Goal: Information Seeking & Learning: Learn about a topic

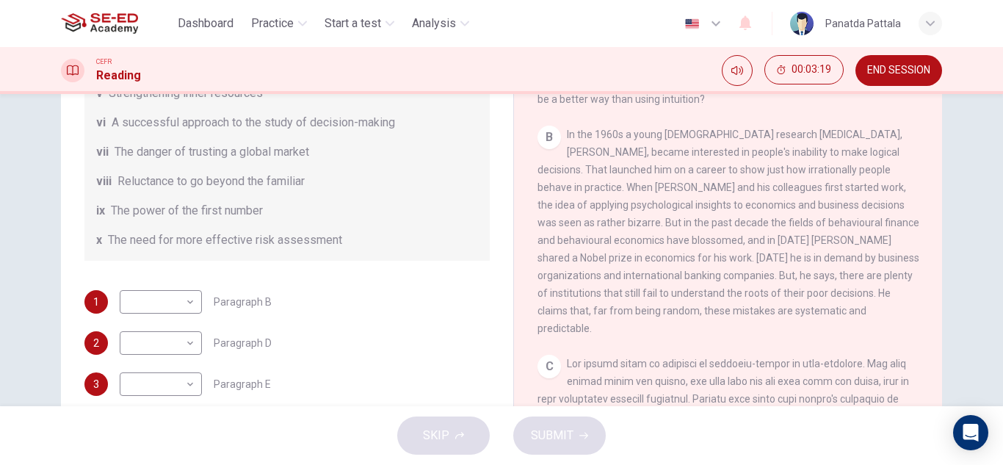
scroll to position [283, 0]
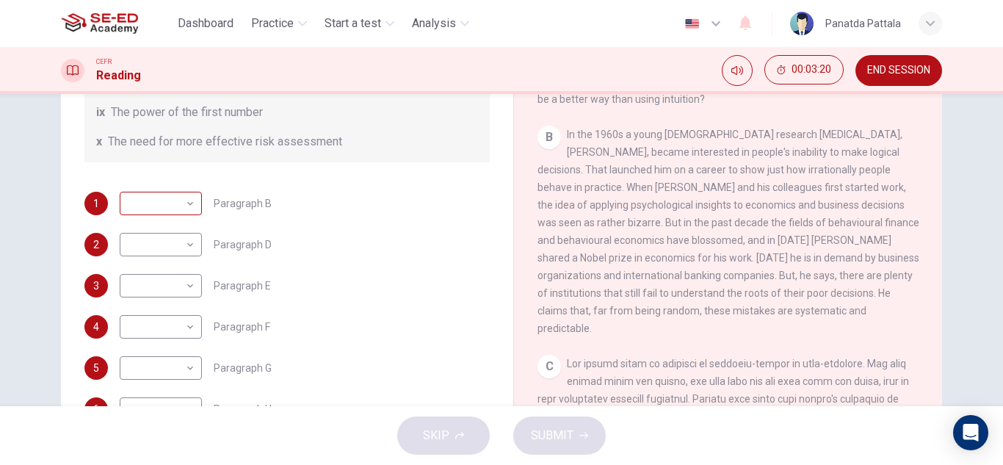
click at [162, 210] on body "This site uses cookies, as explained in our Privacy Policy . If you agree to th…" at bounding box center [501, 232] width 1003 height 465
click at [165, 250] on li "ii" at bounding box center [157, 251] width 82 height 24
type input "ii"
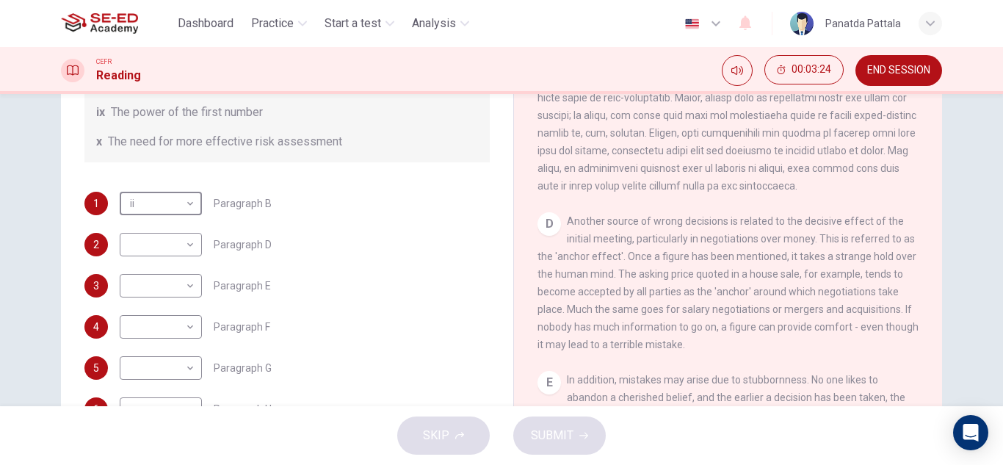
scroll to position [735, 0]
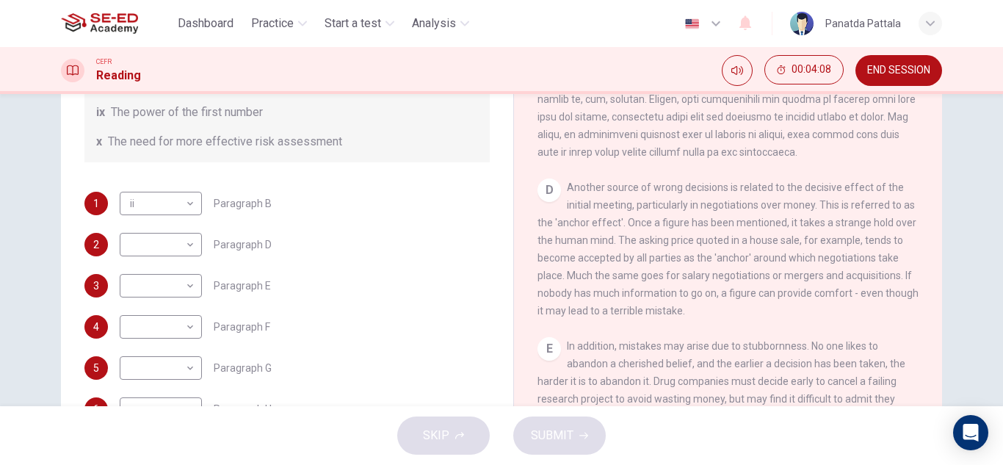
drag, startPoint x: 646, startPoint y: 270, endPoint x: 679, endPoint y: 266, distance: 33.3
click at [669, 266] on span "Another source of wrong decisions is related to the decisive effect of the init…" at bounding box center [728, 248] width 381 height 135
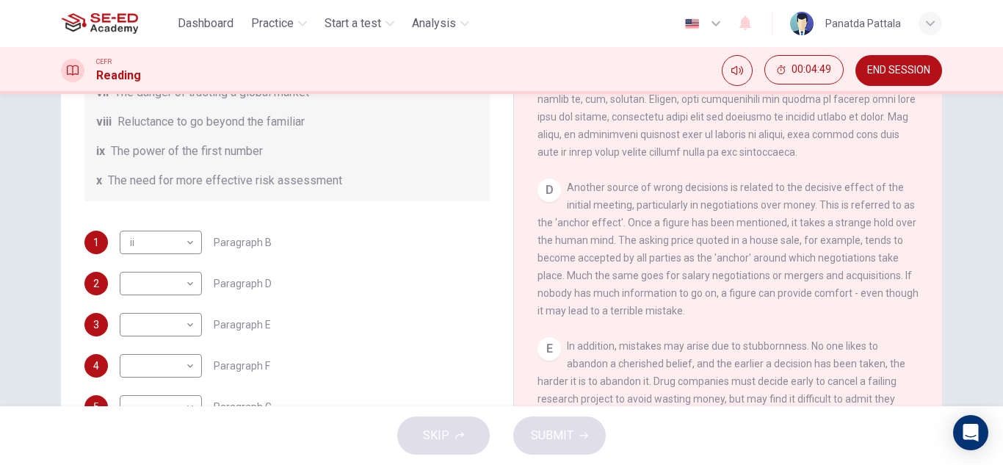
scroll to position [283, 0]
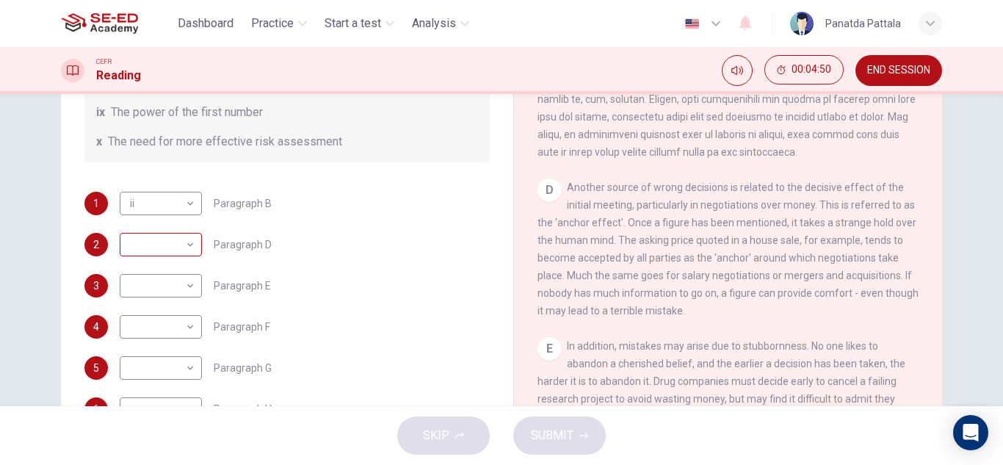
click at [155, 240] on body "This site uses cookies, as explained in our Privacy Policy . If you agree to th…" at bounding box center [501, 232] width 1003 height 465
click at [157, 232] on li "i" at bounding box center [157, 230] width 82 height 24
type input "i"
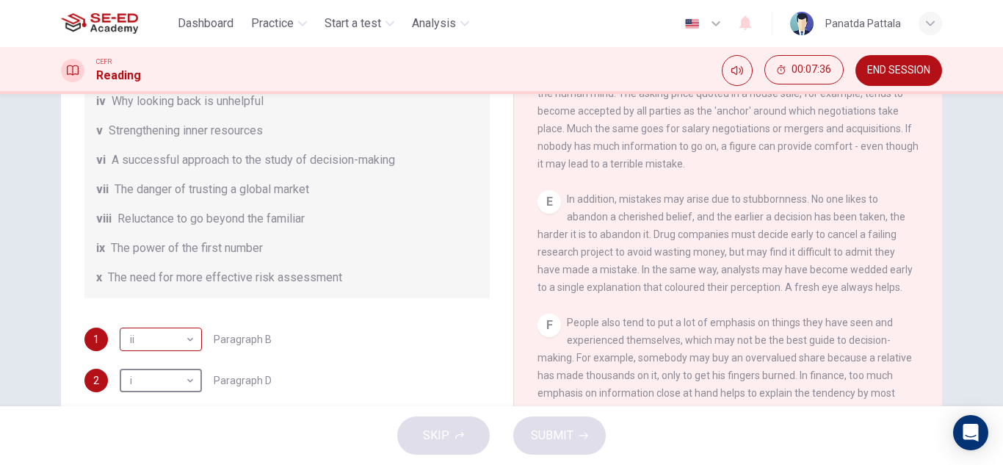
scroll to position [220, 0]
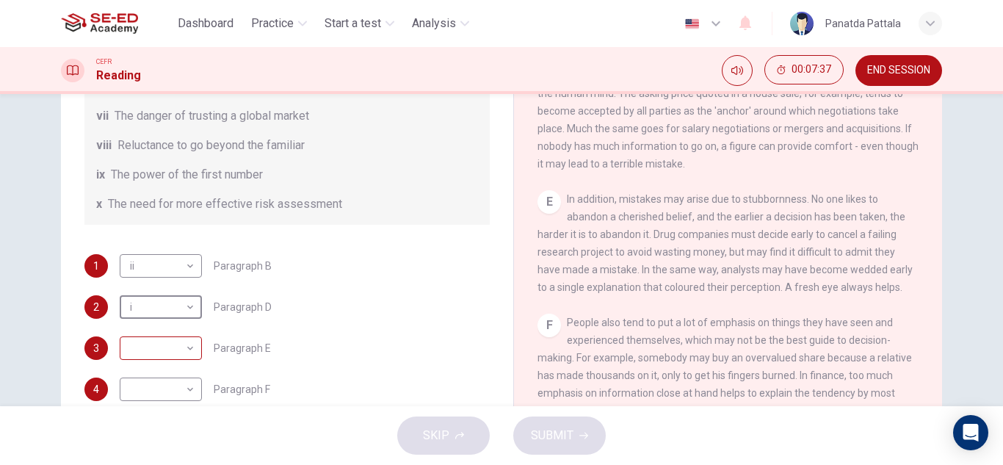
click at [179, 340] on body "This site uses cookies, as explained in our Privacy Policy . If you agree to th…" at bounding box center [501, 232] width 1003 height 465
click at [146, 401] on li "viii" at bounding box center [157, 395] width 82 height 24
type input "viii"
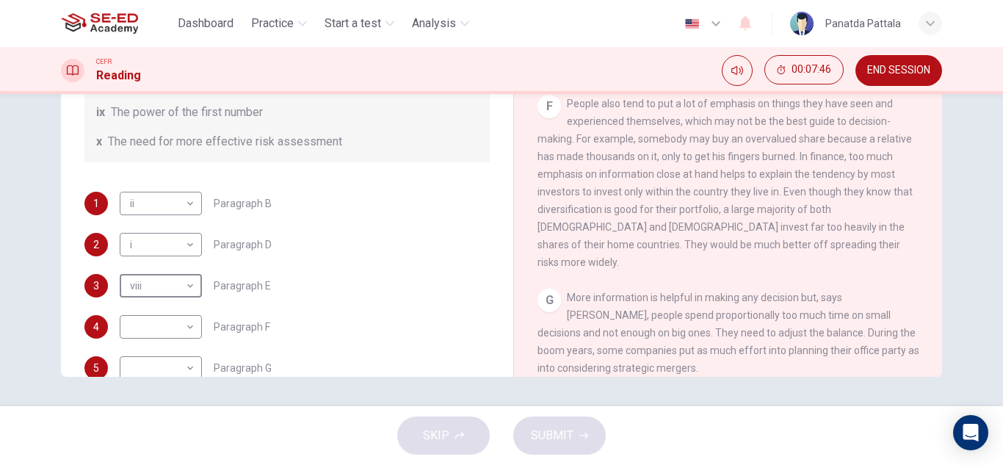
scroll to position [1028, 0]
drag, startPoint x: 537, startPoint y: 228, endPoint x: 568, endPoint y: 227, distance: 30.9
click at [568, 227] on span "People also tend to put a lot of emphasis on things they have seen and experien…" at bounding box center [725, 181] width 375 height 170
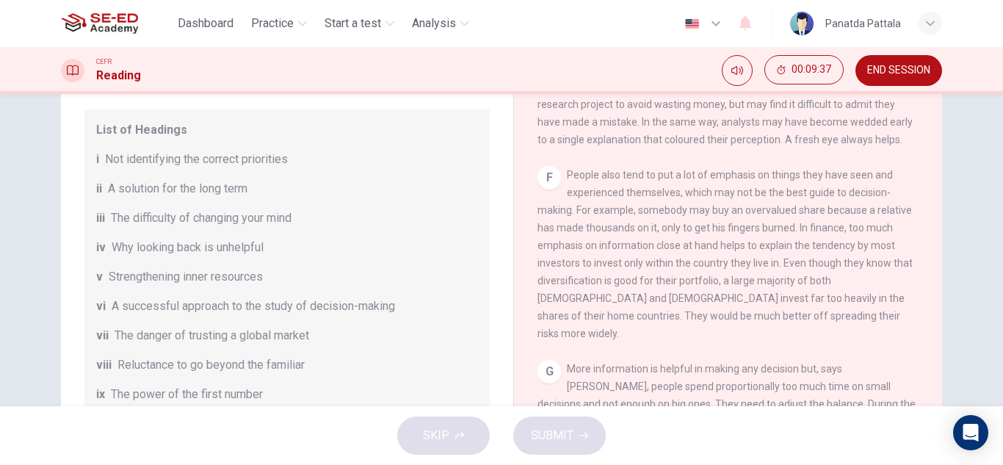
scroll to position [184, 0]
drag, startPoint x: 239, startPoint y: 284, endPoint x: 162, endPoint y: 283, distance: 76.4
click at [162, 283] on span "Strengthening inner resources" at bounding box center [186, 278] width 154 height 18
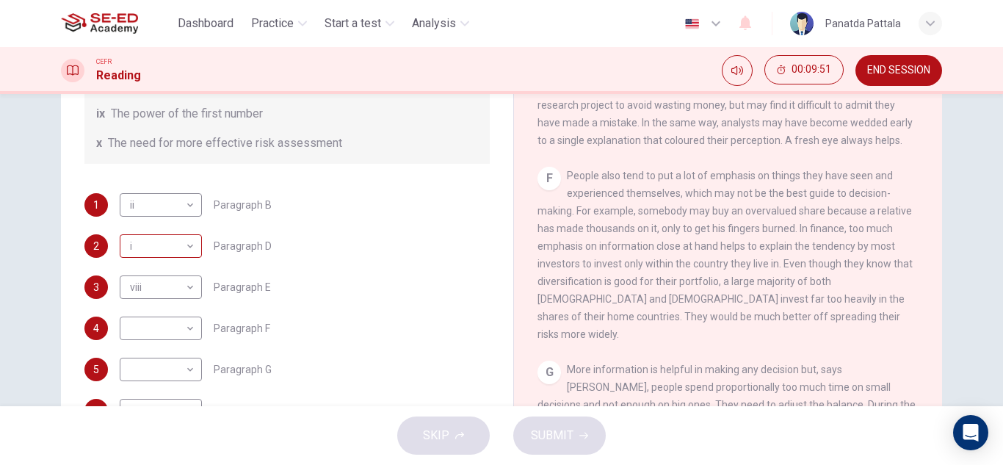
scroll to position [283, 0]
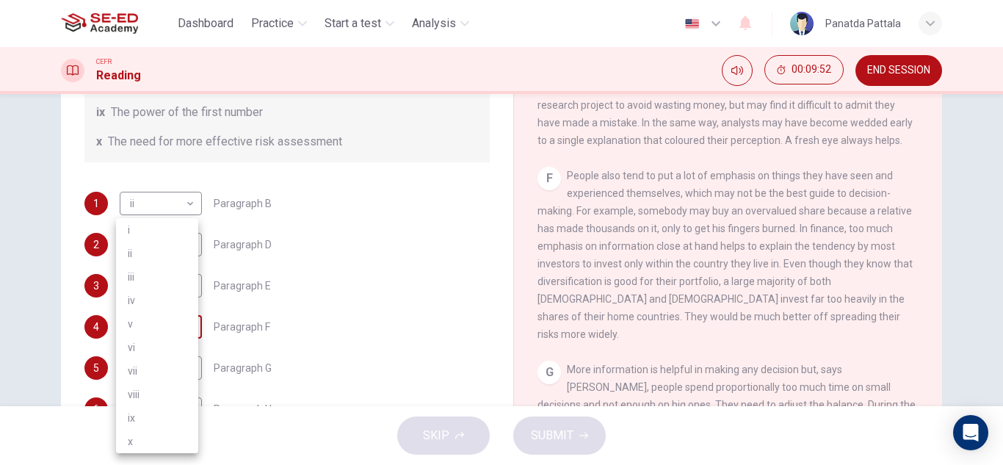
click at [176, 339] on body "This site uses cookies, as explained in our Privacy Policy . If you agree to th…" at bounding box center [501, 232] width 1003 height 465
click at [156, 323] on li "v" at bounding box center [157, 324] width 82 height 24
type input "v"
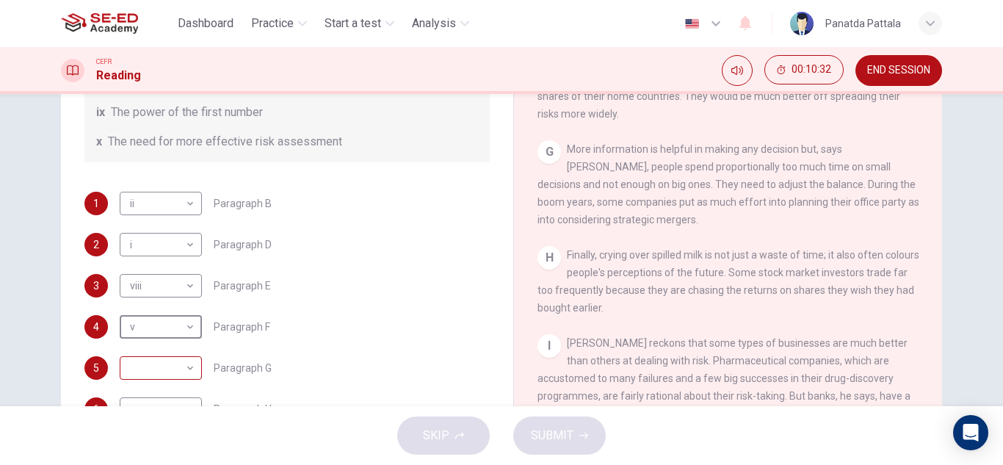
click at [167, 372] on body "This site uses cookies, as explained in our Privacy Policy . If you agree to th…" at bounding box center [501, 232] width 1003 height 465
click at [143, 439] on li "x" at bounding box center [157, 442] width 82 height 24
type input "x"
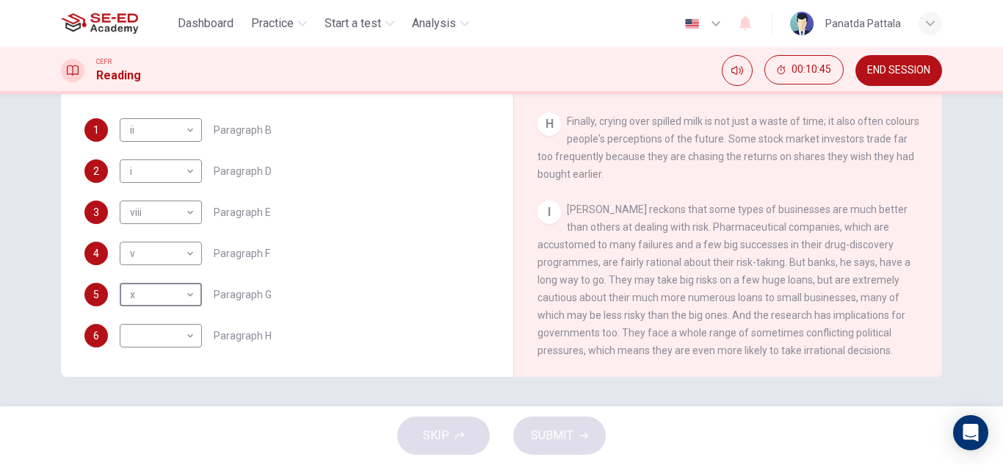
scroll to position [1344, 0]
click at [151, 339] on body "This site uses cookies, as explained in our Privacy Policy . If you agree to th…" at bounding box center [501, 232] width 1003 height 465
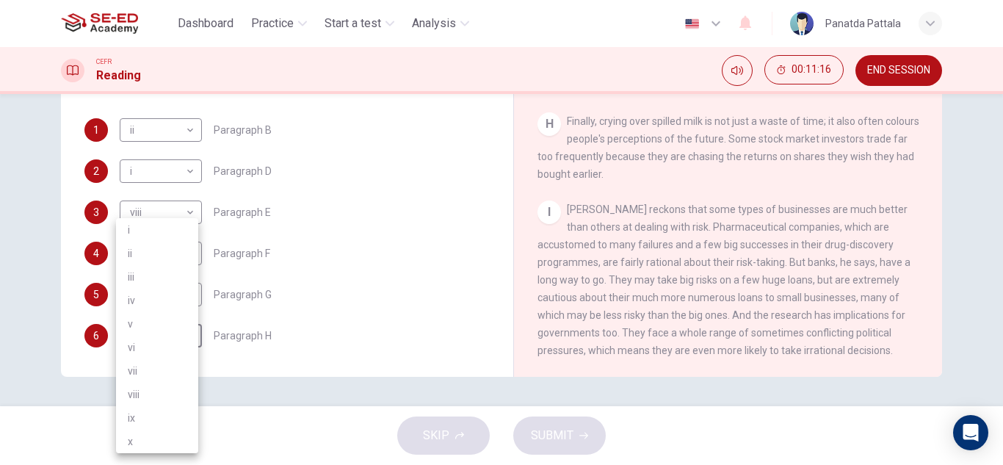
click at [373, 273] on div at bounding box center [501, 232] width 1003 height 465
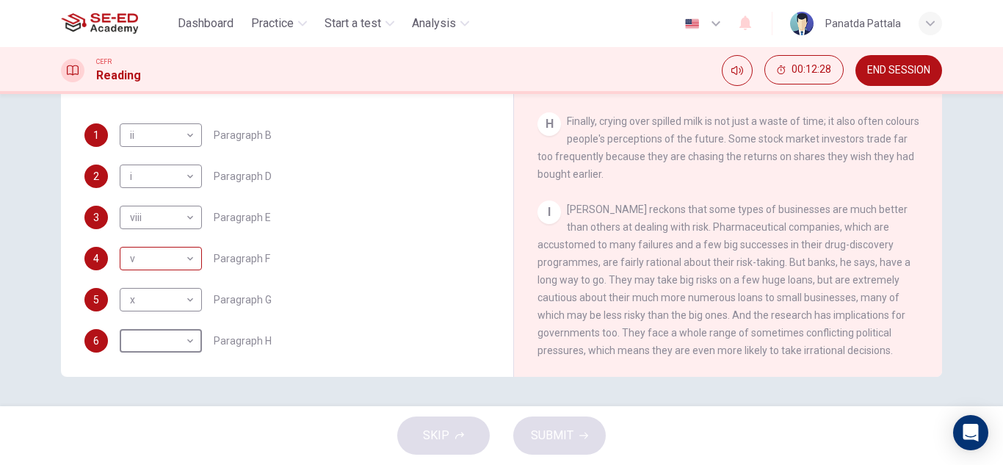
scroll to position [283, 0]
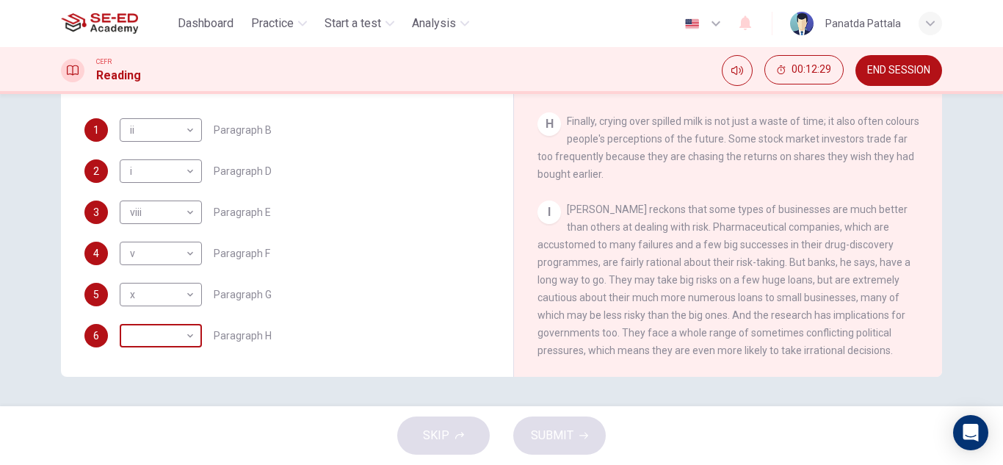
click at [161, 333] on body "This site uses cookies, as explained in our Privacy Policy . If you agree to th…" at bounding box center [501, 232] width 1003 height 465
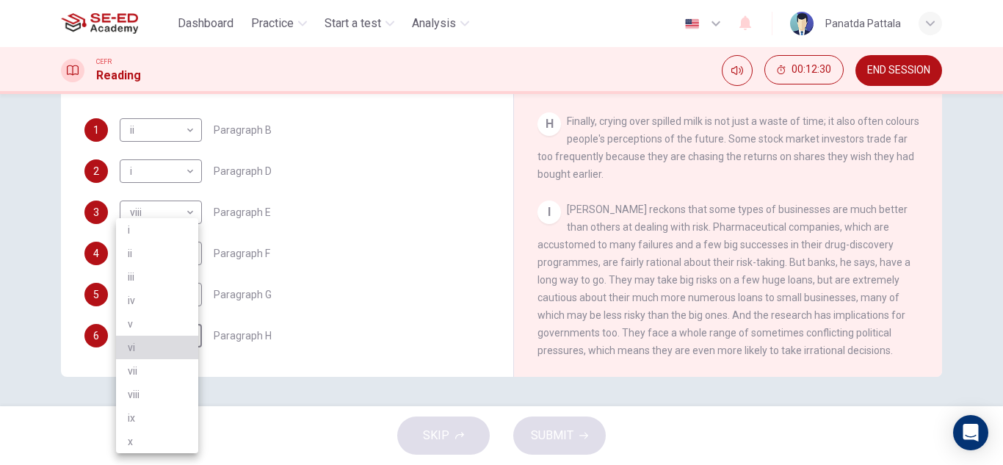
click at [158, 341] on li "vi" at bounding box center [157, 348] width 82 height 24
type input "vi"
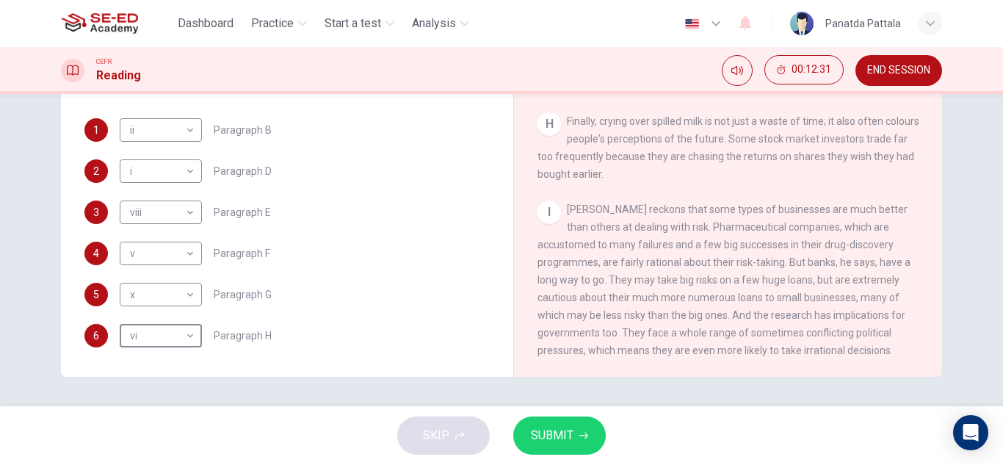
click at [569, 430] on span "SUBMIT" at bounding box center [552, 435] width 43 height 21
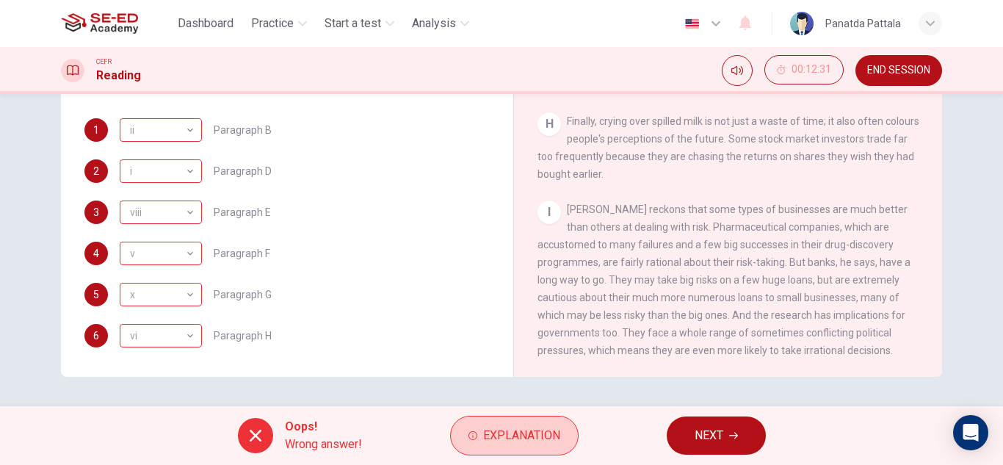
click at [494, 438] on span "Explanation" at bounding box center [521, 435] width 77 height 21
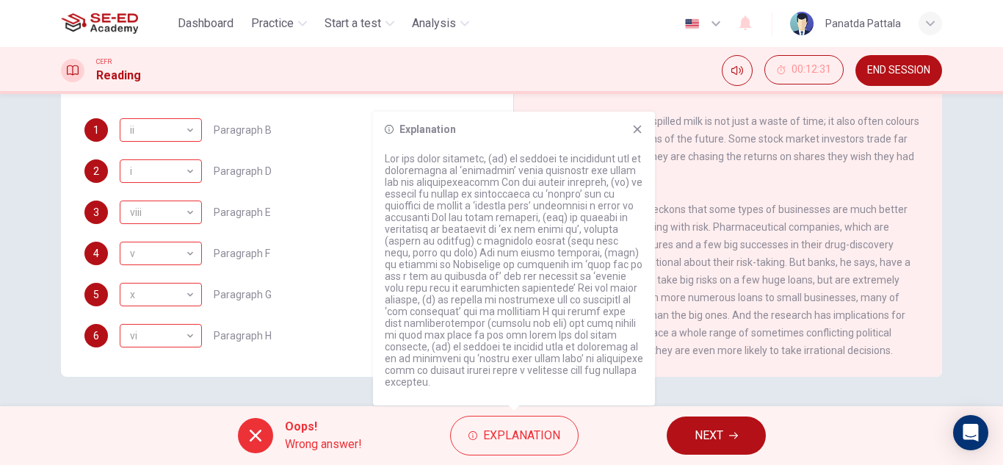
click at [639, 147] on div "Explanation" at bounding box center [514, 259] width 282 height 294
click at [637, 134] on icon at bounding box center [638, 130] width 8 height 8
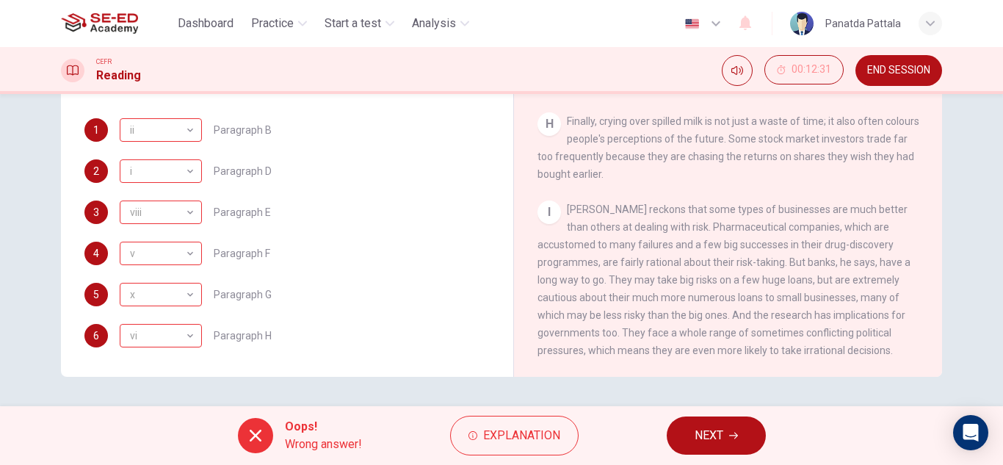
click at [714, 441] on span "NEXT" at bounding box center [709, 435] width 29 height 21
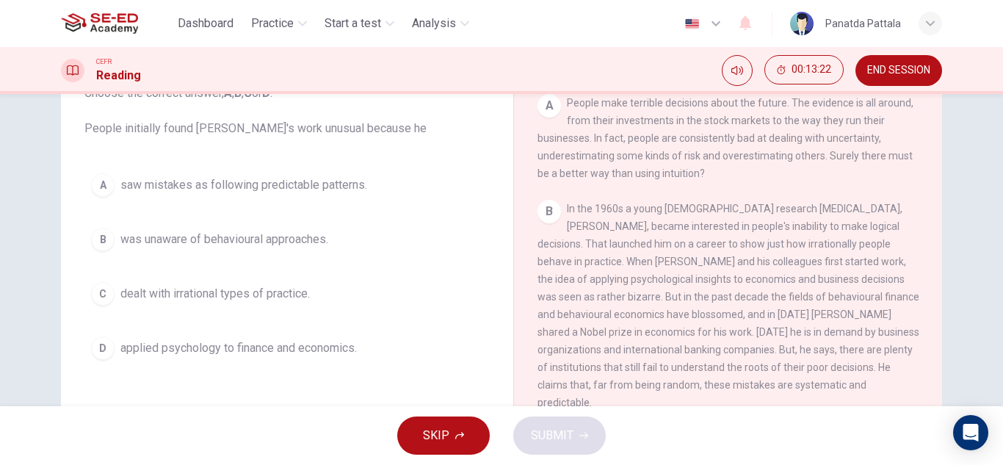
scroll to position [73, 0]
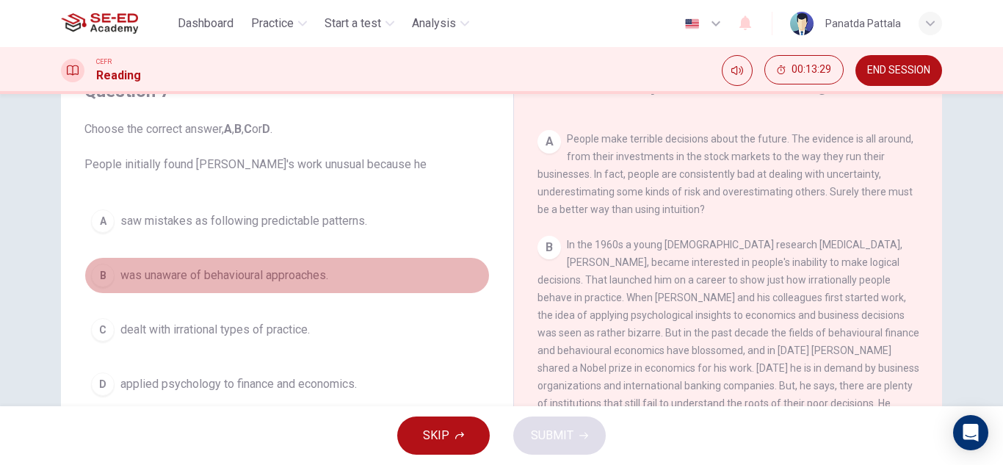
click at [231, 271] on span "was unaware of behavioural approaches." at bounding box center [224, 276] width 208 height 18
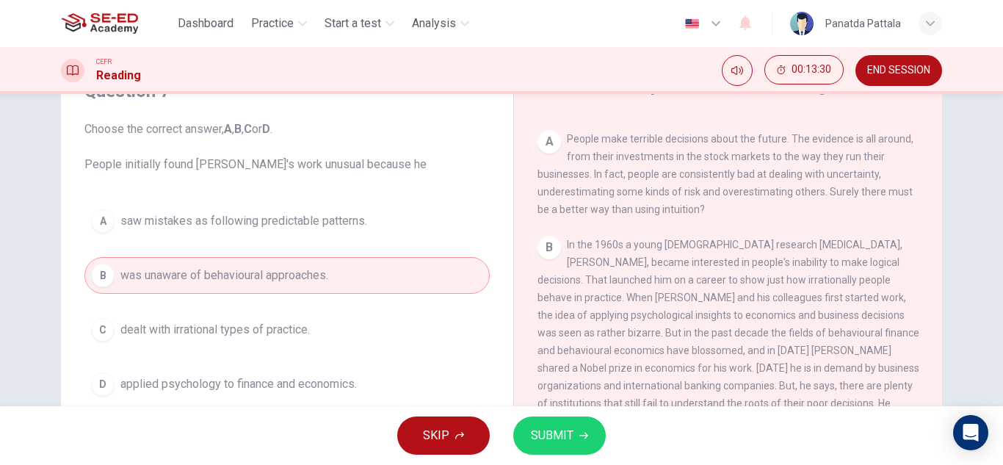
click at [568, 422] on button "SUBMIT" at bounding box center [559, 435] width 93 height 38
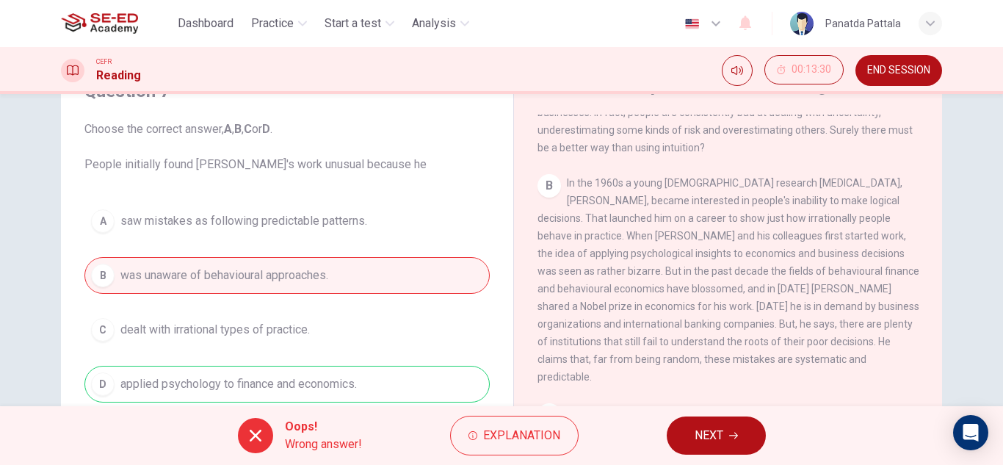
scroll to position [441, 0]
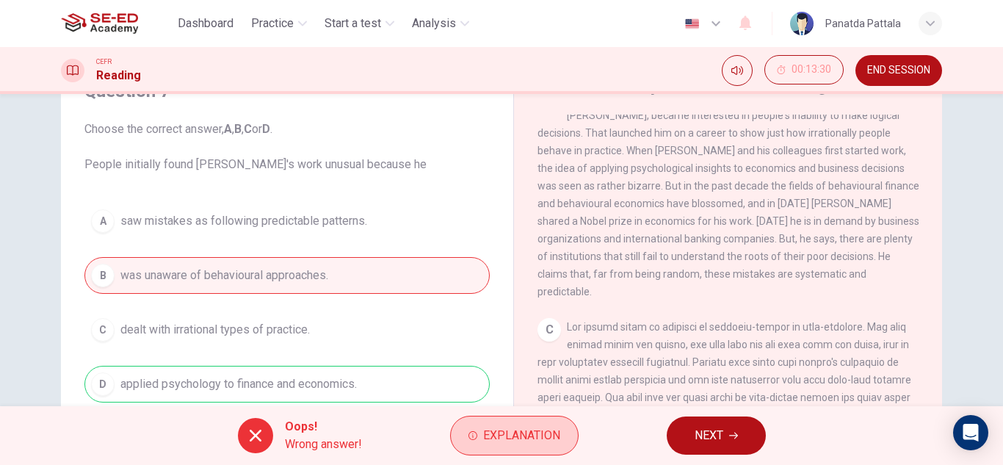
click at [465, 437] on button "Explanation" at bounding box center [514, 436] width 129 height 40
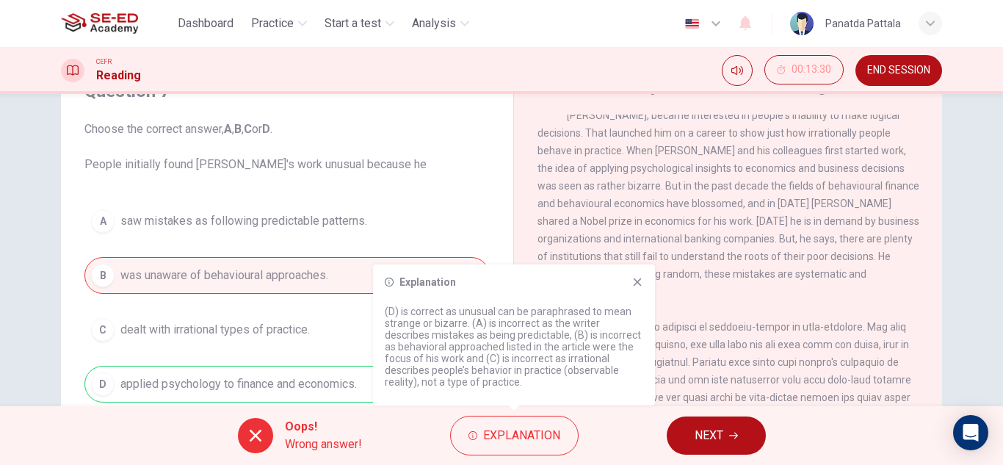
click at [701, 431] on span "NEXT" at bounding box center [709, 435] width 29 height 21
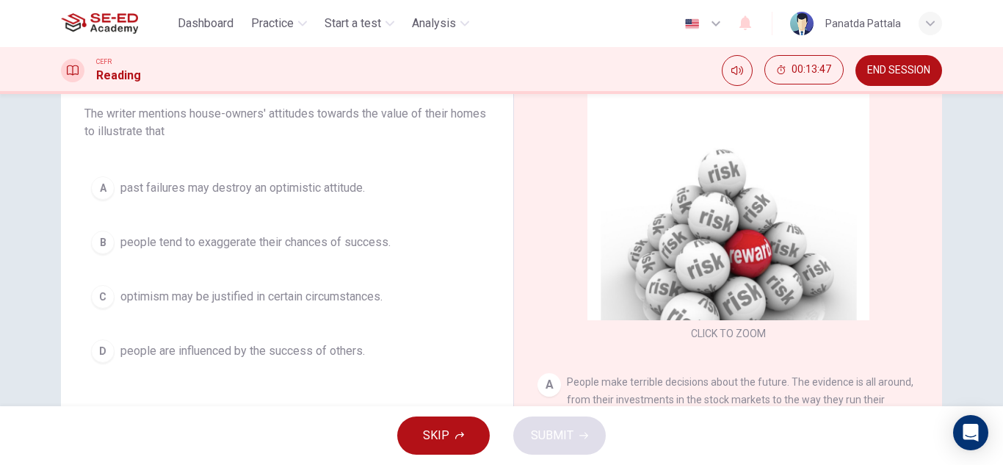
scroll to position [147, 0]
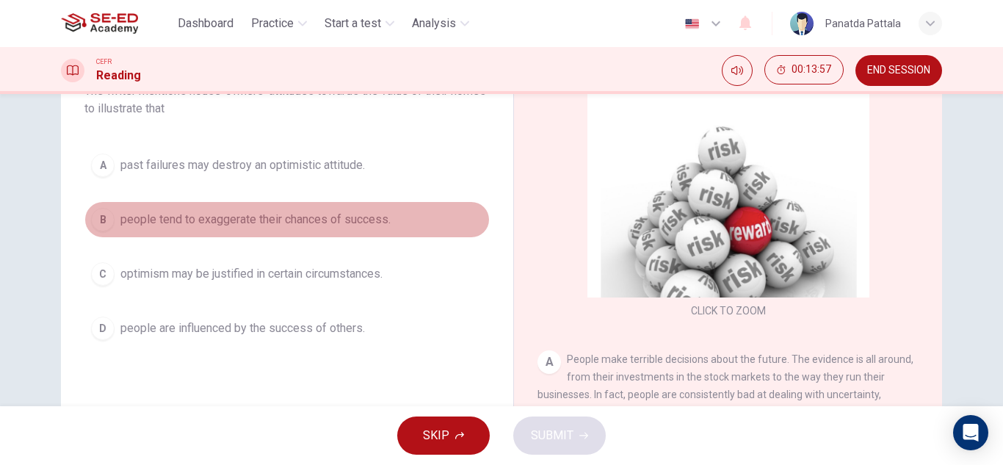
click at [212, 217] on span "people tend to exaggerate their chances of success." at bounding box center [255, 220] width 270 height 18
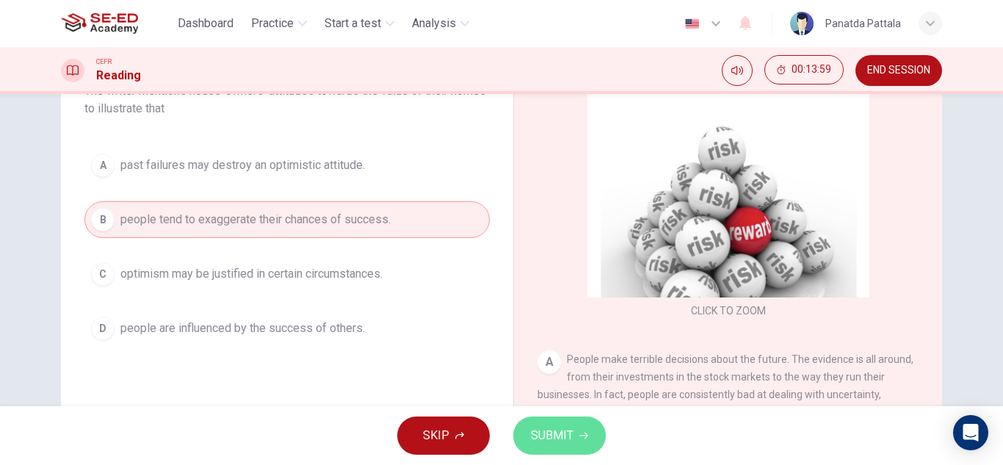
click at [602, 436] on button "SUBMIT" at bounding box center [559, 435] width 93 height 38
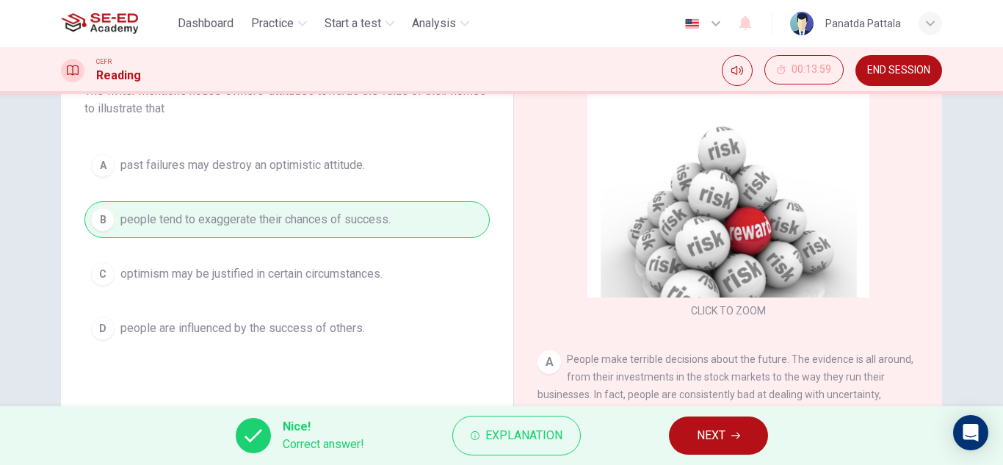
click at [726, 439] on button "NEXT" at bounding box center [718, 435] width 99 height 38
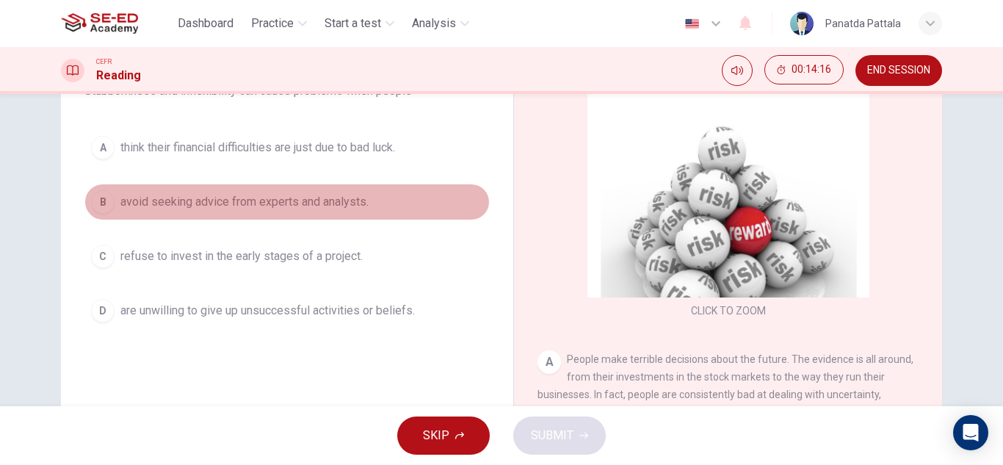
click at [309, 202] on span "avoid seeking advice from experts and analysts." at bounding box center [244, 202] width 248 height 18
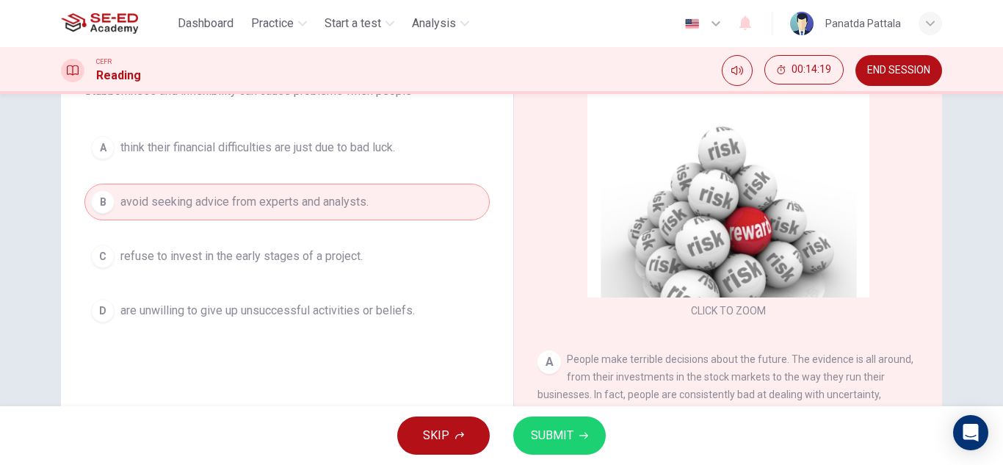
click at [558, 436] on span "SUBMIT" at bounding box center [552, 435] width 43 height 21
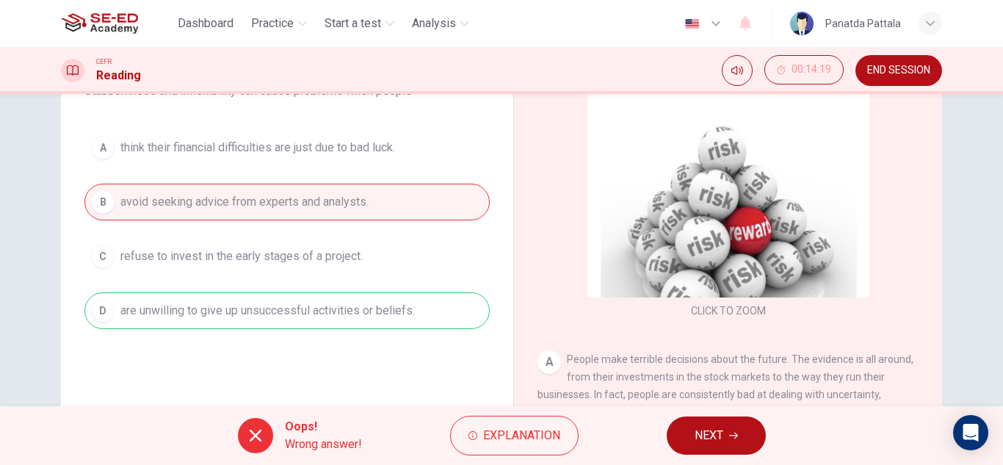
click at [679, 441] on button "NEXT" at bounding box center [716, 435] width 99 height 38
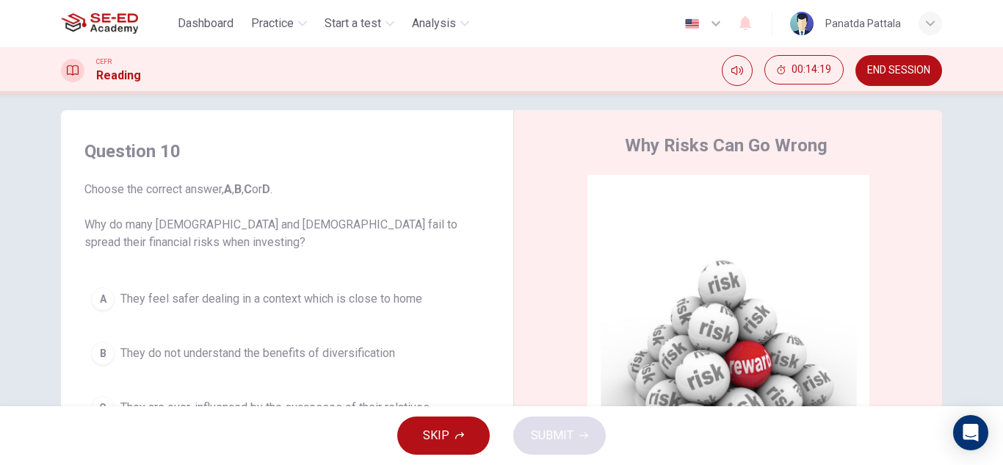
scroll to position [0, 0]
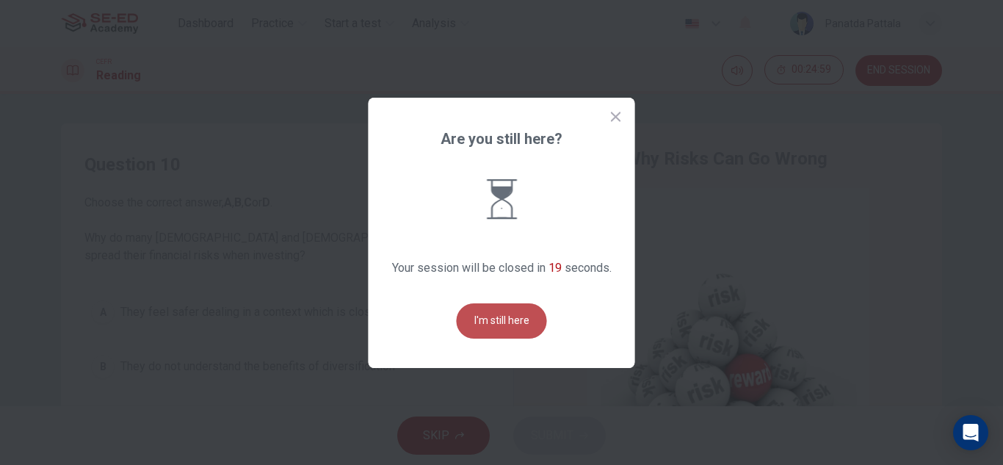
click at [512, 327] on button "I'm still here" at bounding box center [502, 320] width 90 height 35
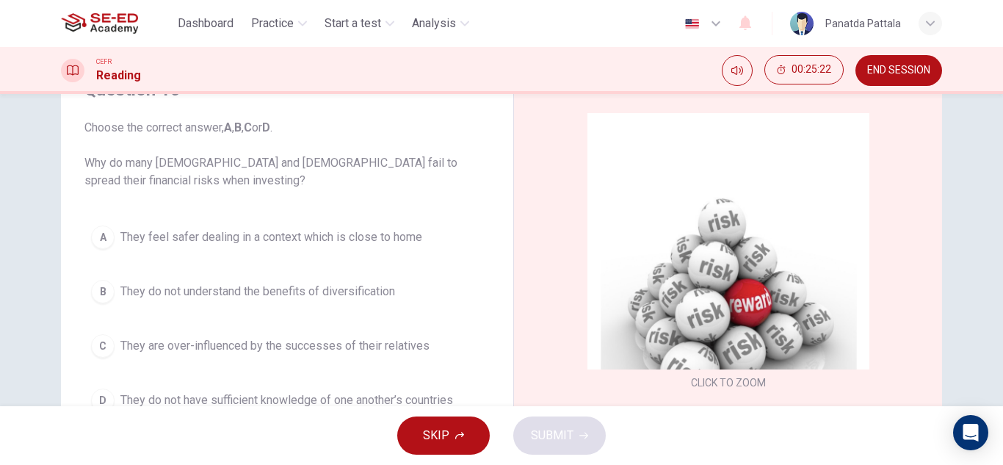
scroll to position [73, 0]
click at [301, 355] on span "They are over-influenced by the successes of their relatives" at bounding box center [274, 348] width 309 height 18
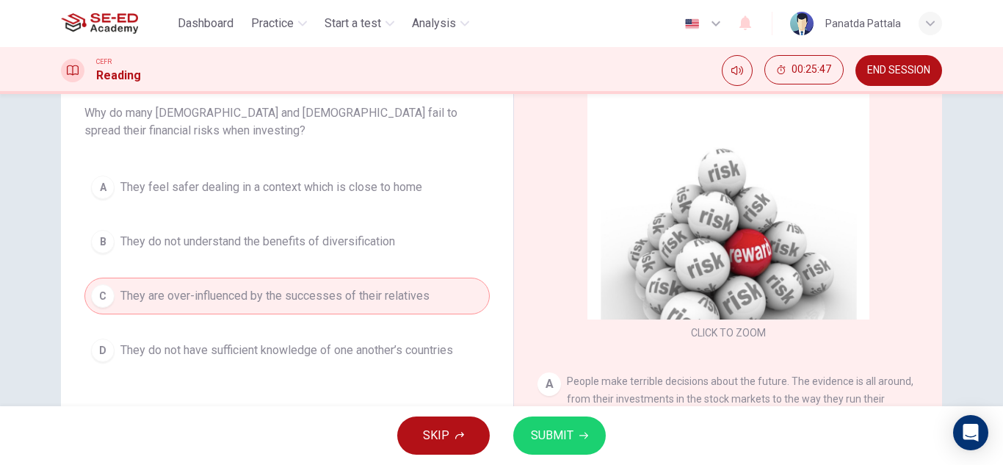
scroll to position [147, 0]
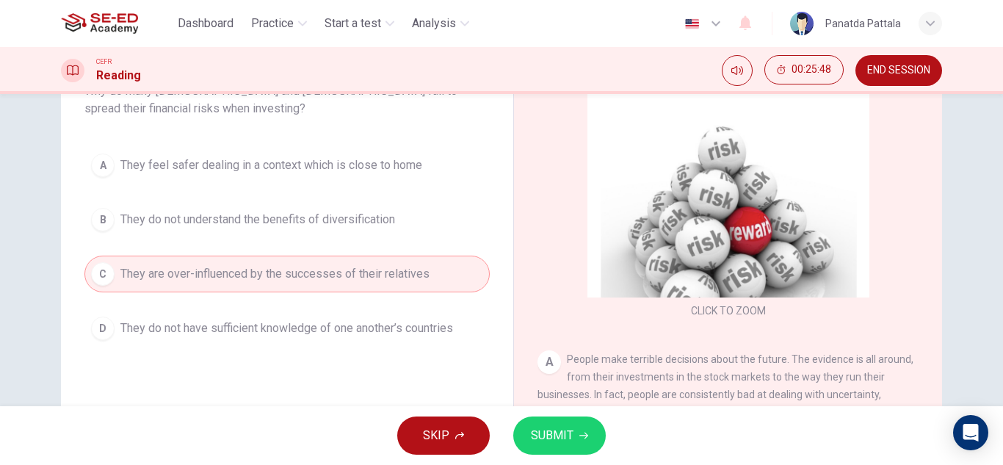
click at [285, 335] on span "They do not have sufficient knowledge of one another’s countries" at bounding box center [286, 329] width 333 height 18
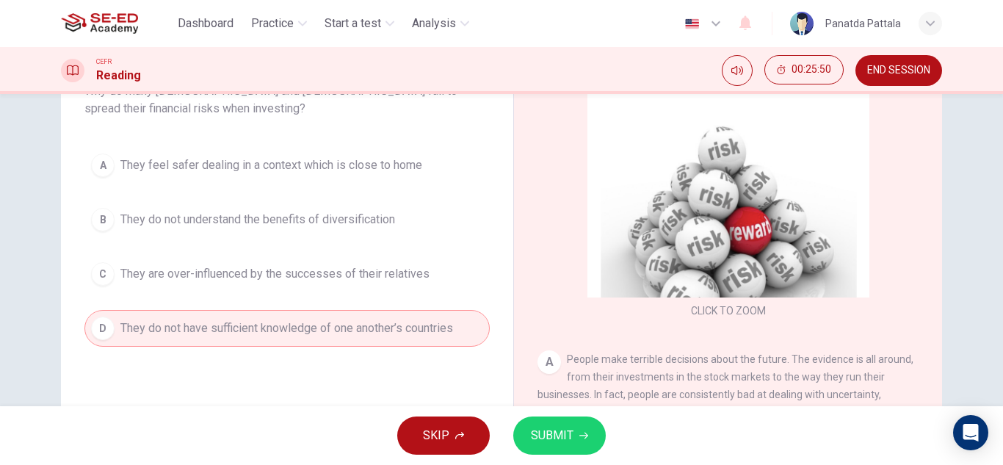
click at [565, 445] on span "SUBMIT" at bounding box center [552, 435] width 43 height 21
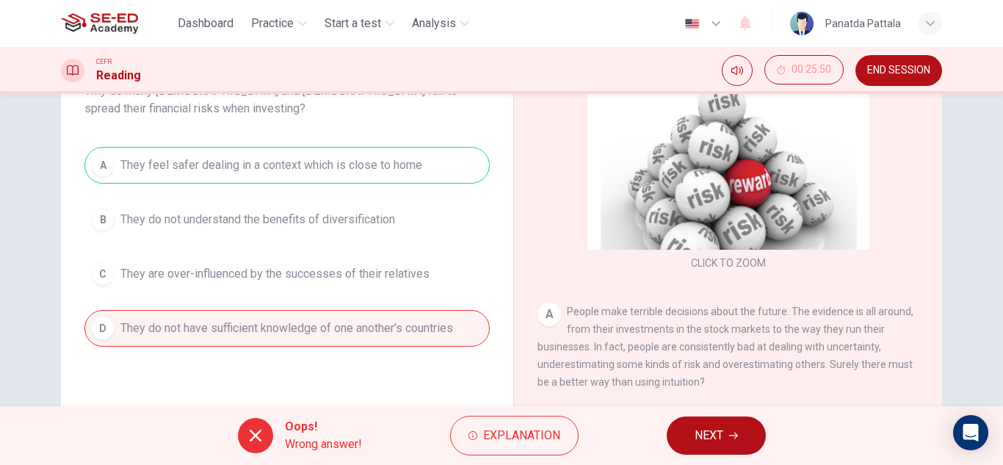
scroll to position [73, 0]
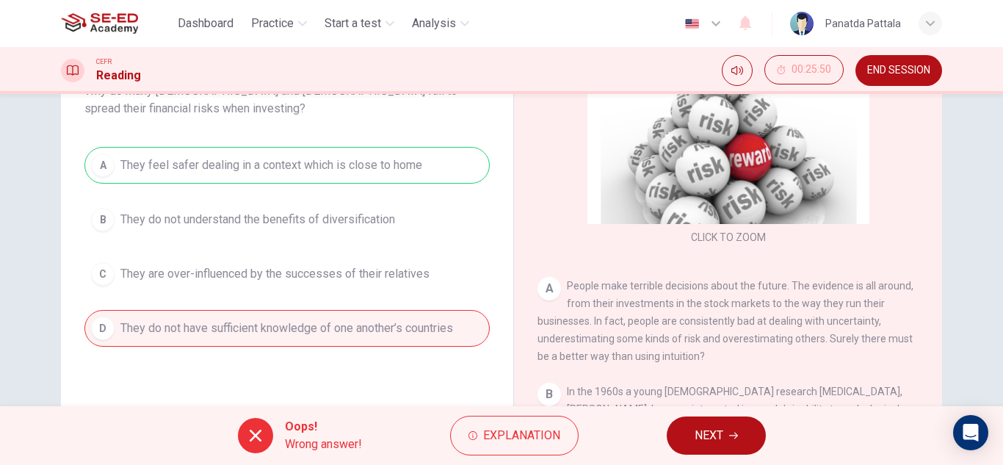
click at [724, 438] on button "NEXT" at bounding box center [716, 435] width 99 height 38
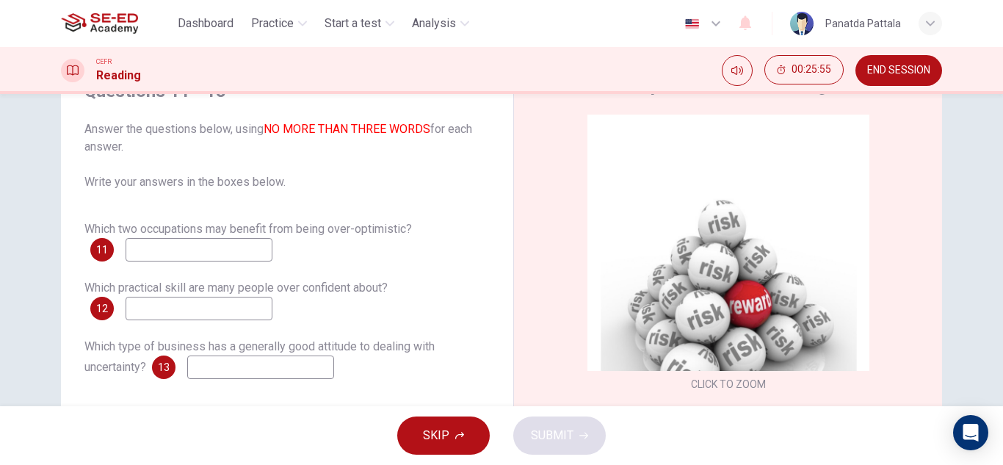
click at [422, 430] on button "SKIP" at bounding box center [443, 435] width 93 height 38
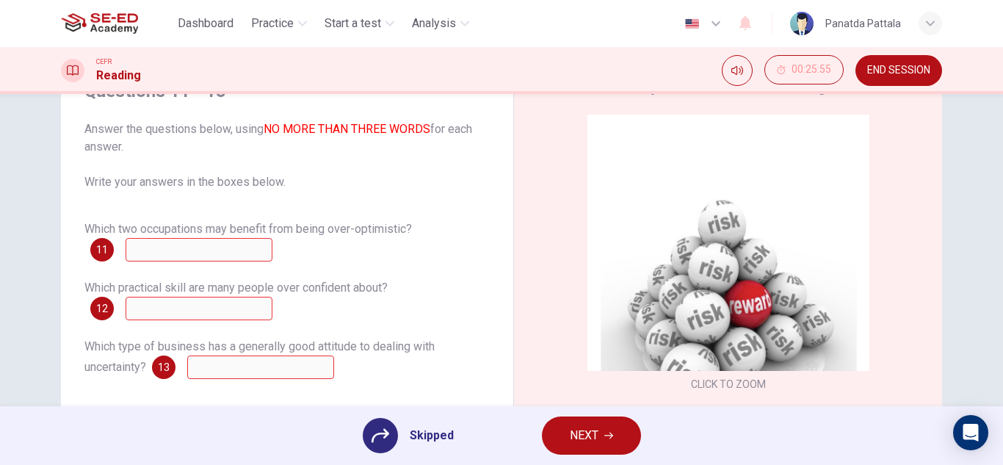
click at [594, 438] on span "NEXT" at bounding box center [584, 435] width 29 height 21
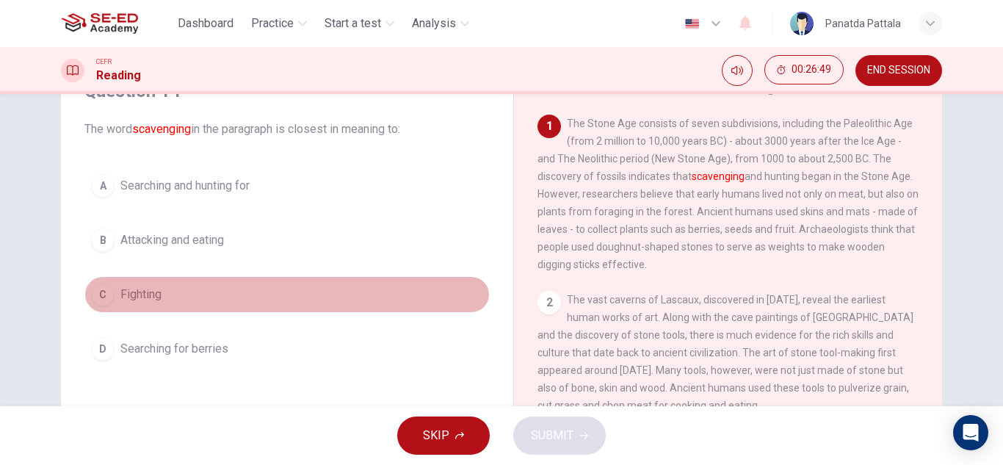
click at [316, 289] on button "C Fighting" at bounding box center [286, 294] width 405 height 37
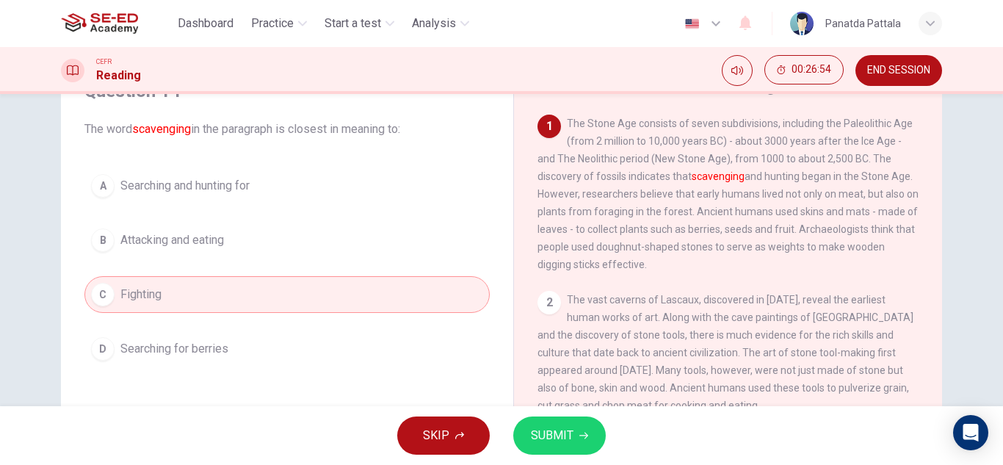
click at [337, 242] on button "B Attacking and eating" at bounding box center [286, 240] width 405 height 37
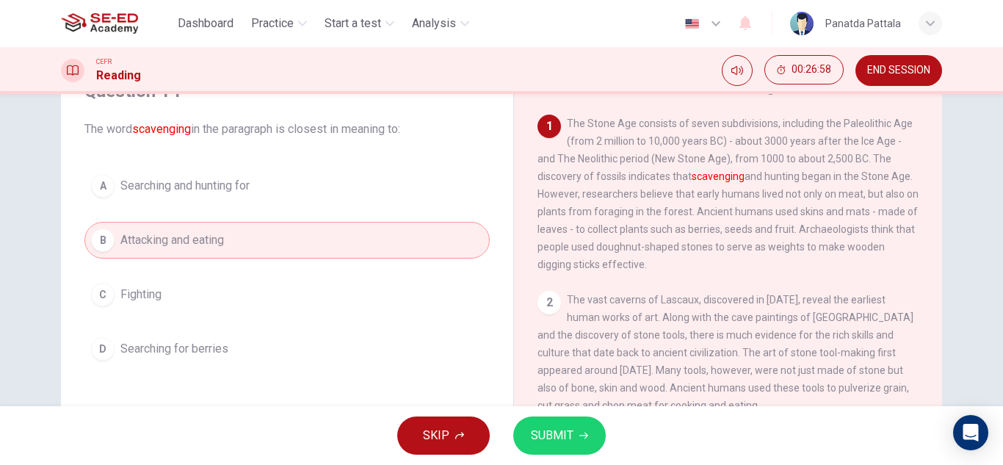
click at [549, 444] on span "SUBMIT" at bounding box center [552, 435] width 43 height 21
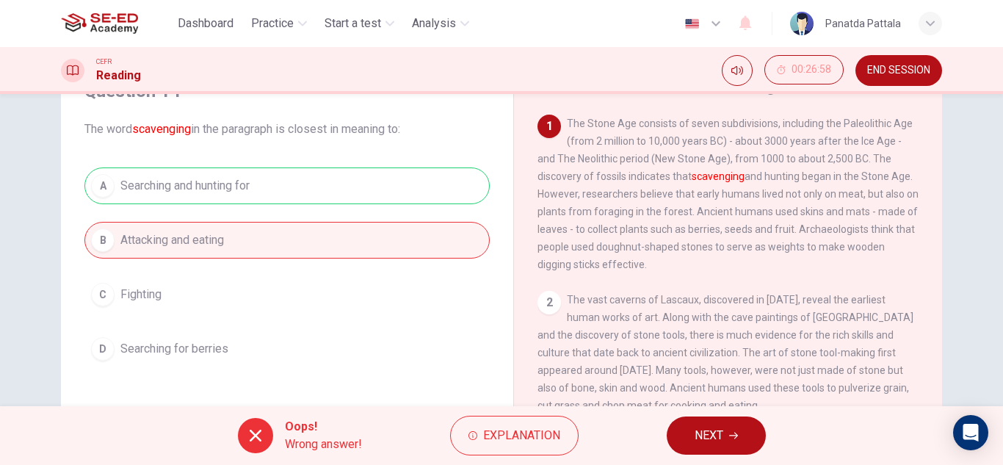
click at [710, 433] on span "NEXT" at bounding box center [709, 435] width 29 height 21
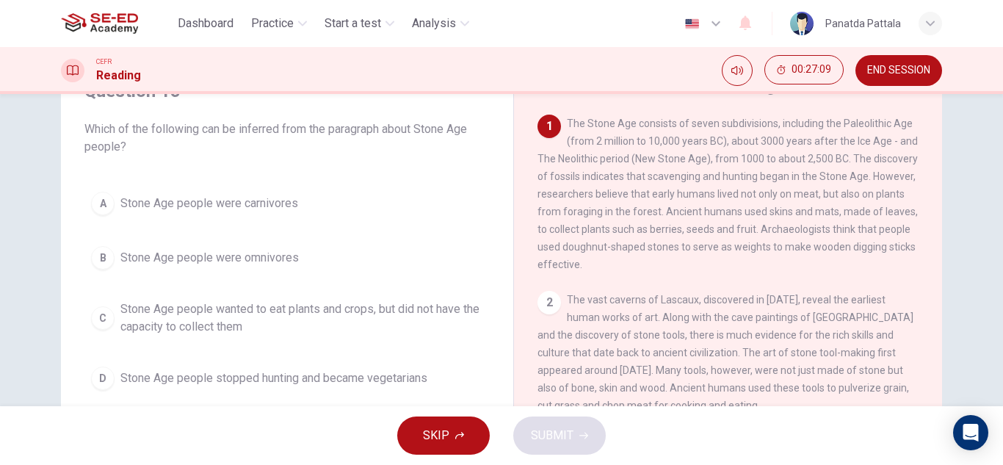
scroll to position [147, 0]
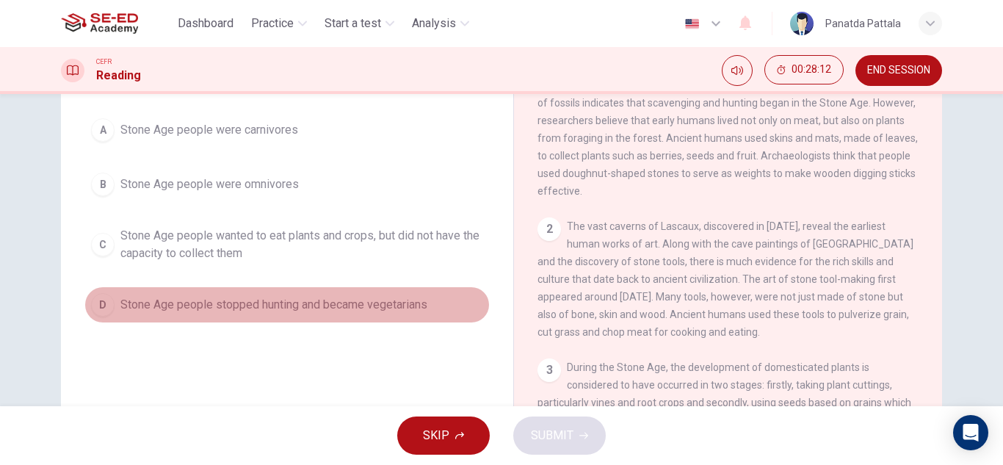
click at [336, 308] on span "Stone Age people stopped hunting and became vegetarians" at bounding box center [273, 305] width 307 height 18
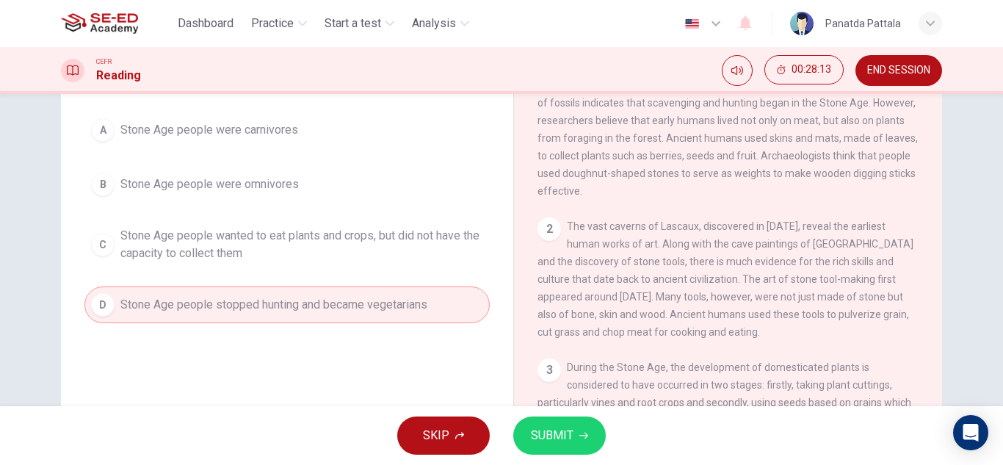
click at [569, 436] on span "SUBMIT" at bounding box center [552, 435] width 43 height 21
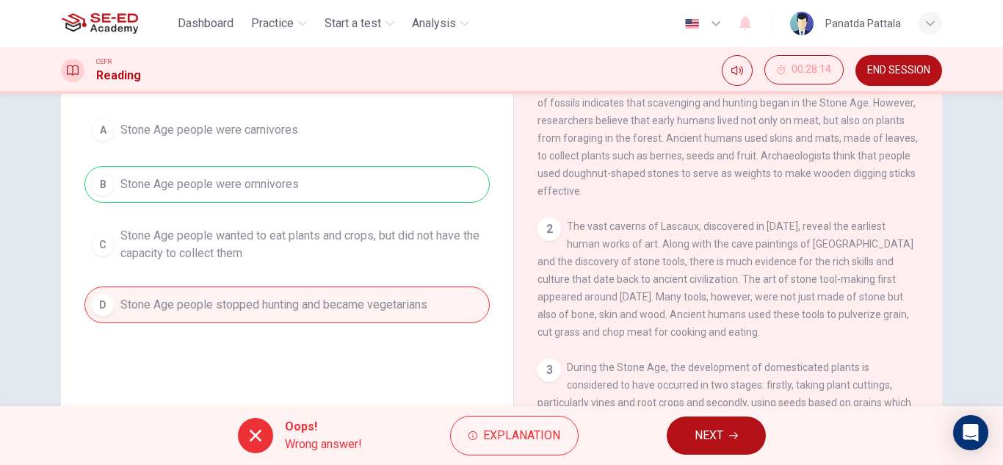
click at [715, 429] on span "NEXT" at bounding box center [709, 435] width 29 height 21
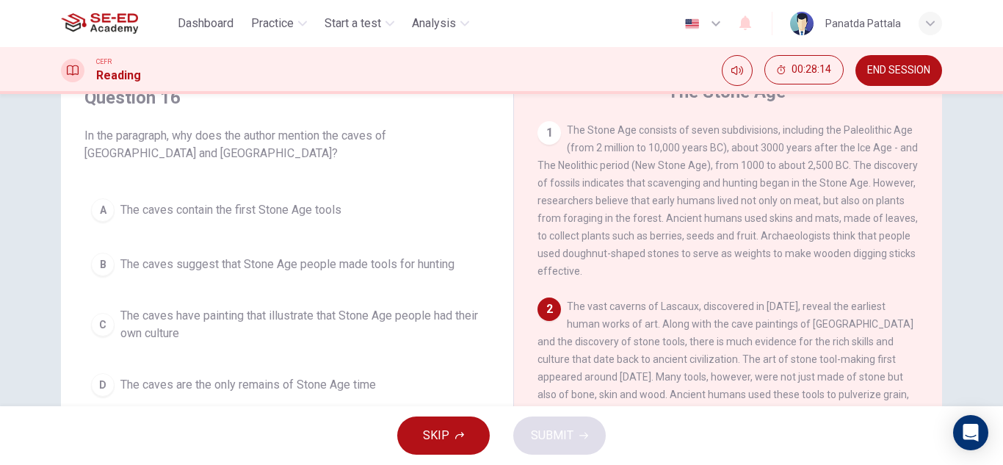
scroll to position [0, 0]
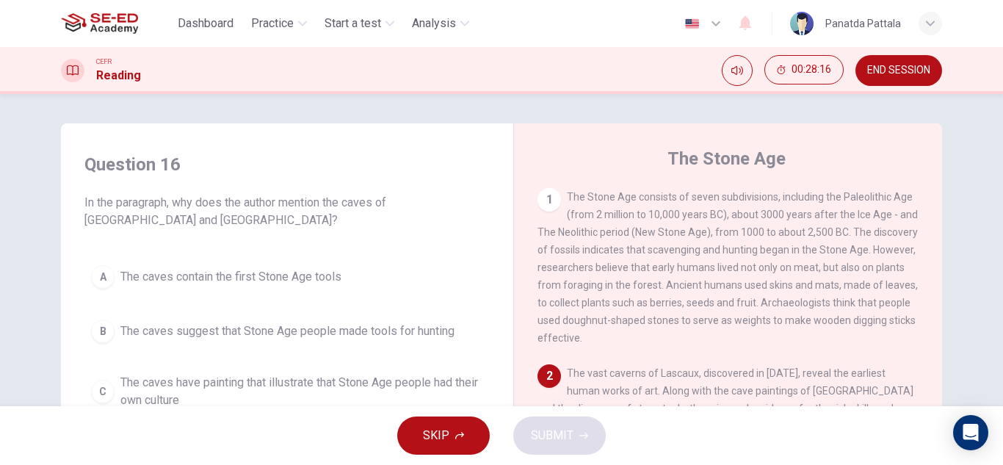
click at [427, 439] on span "SKIP" at bounding box center [436, 435] width 26 height 21
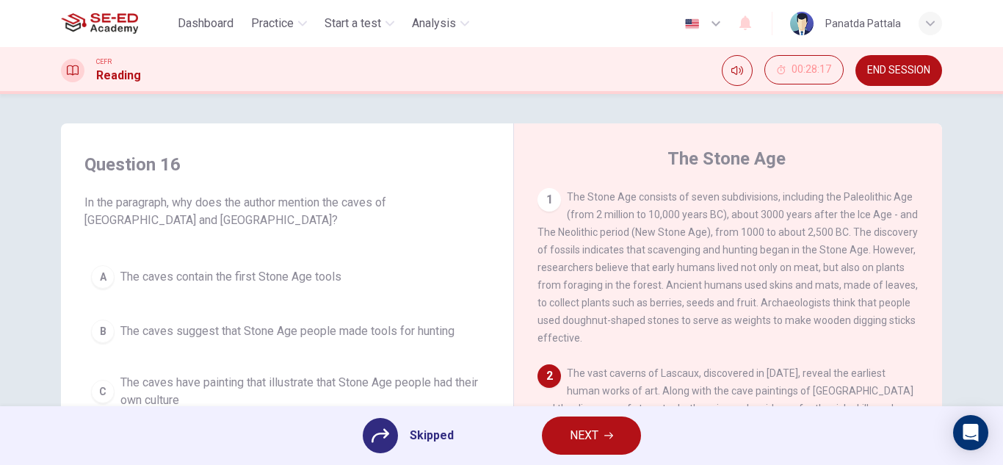
click at [430, 431] on span "Skipped" at bounding box center [432, 436] width 44 height 18
click at [906, 50] on div "CEFR Reading 00:28:17 END SESSION" at bounding box center [501, 70] width 1003 height 47
click at [906, 65] on span "END SESSION" at bounding box center [898, 71] width 63 height 12
